Goal: Information Seeking & Learning: Check status

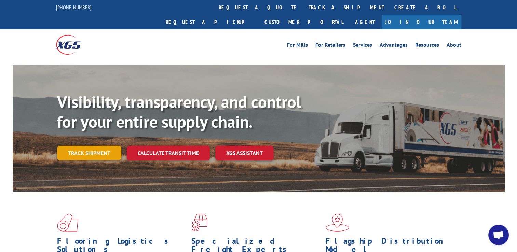
click at [110, 146] on link "Track shipment" at bounding box center [89, 153] width 64 height 14
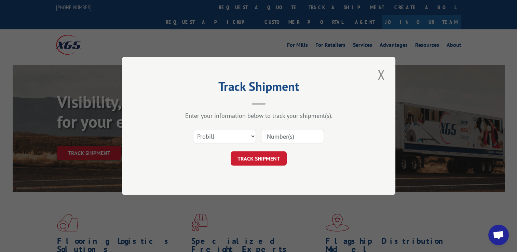
click at [282, 135] on input at bounding box center [292, 136] width 63 height 14
click at [239, 141] on select "Select category... Probill BOL PO" at bounding box center [224, 136] width 63 height 14
select select "bol"
click at [193, 129] on select "Select category... Probill BOL PO" at bounding box center [224, 136] width 63 height 14
click at [280, 139] on input at bounding box center [292, 136] width 63 height 14
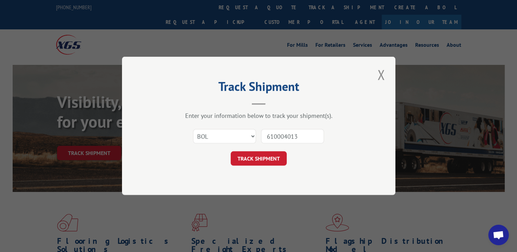
type input "6100040133"
click button "TRACK SHIPMENT" at bounding box center [258, 159] width 56 height 14
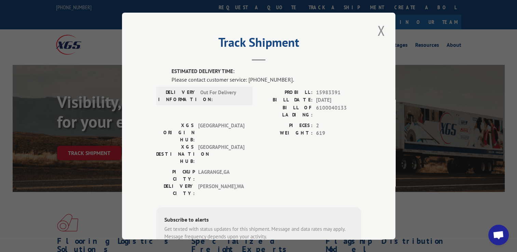
click at [328, 59] on header "Track Shipment" at bounding box center [258, 49] width 205 height 23
